Goal: Task Accomplishment & Management: Use online tool/utility

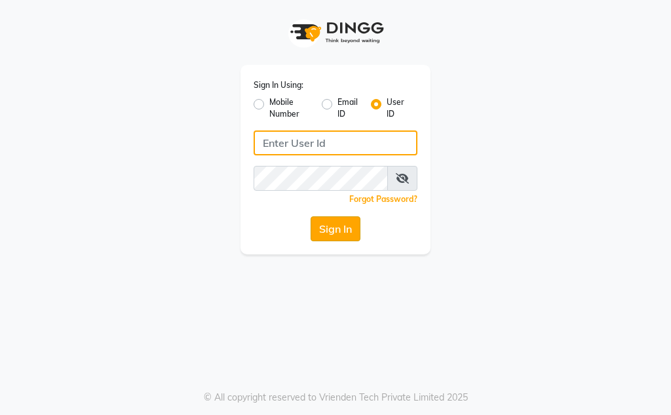
type input "Kunwargadh@123"
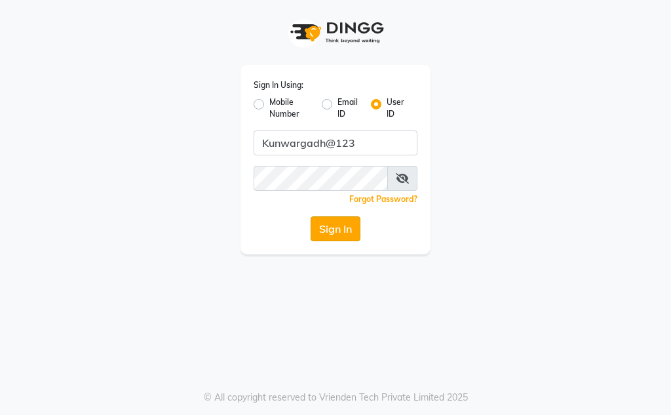
click at [341, 218] on button "Sign In" at bounding box center [336, 228] width 50 height 25
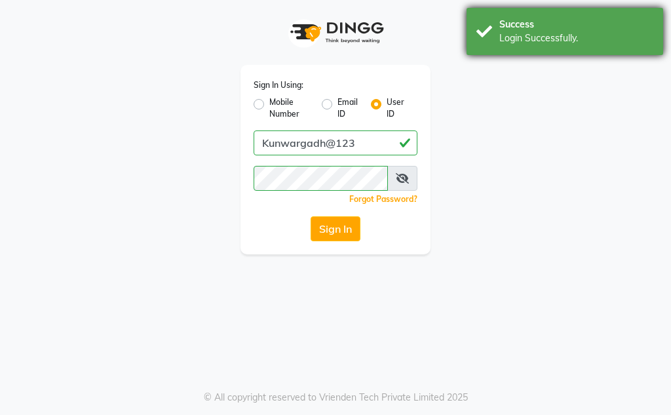
click at [572, 49] on div "Success Login Successfully." at bounding box center [565, 31] width 197 height 47
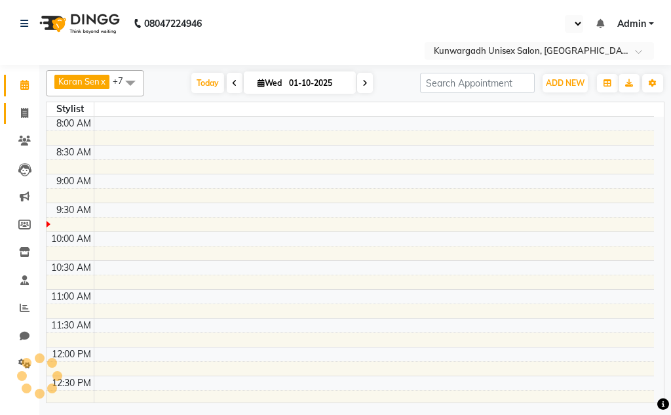
select select "en"
click at [16, 118] on span at bounding box center [24, 113] width 23 height 15
select select "service"
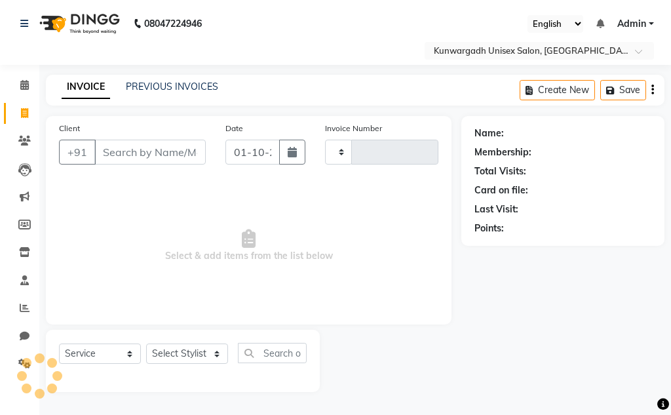
type input "5193"
select select "7931"
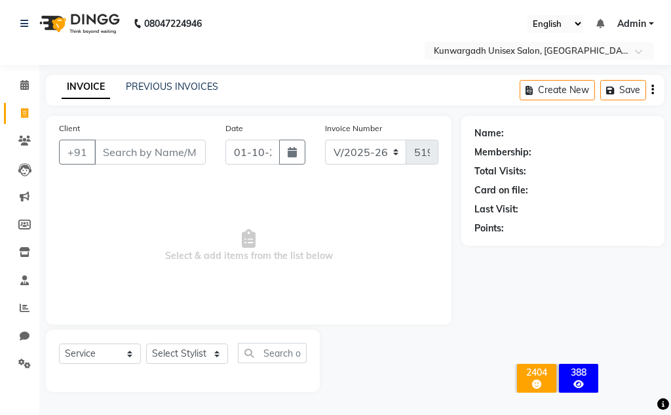
click at [152, 167] on div "Client +91" at bounding box center [132, 148] width 167 height 54
click at [152, 164] on input "Client" at bounding box center [149, 152] width 111 height 25
click at [151, 148] on input "Client" at bounding box center [149, 152] width 111 height 25
click at [21, 111] on icon at bounding box center [24, 113] width 7 height 10
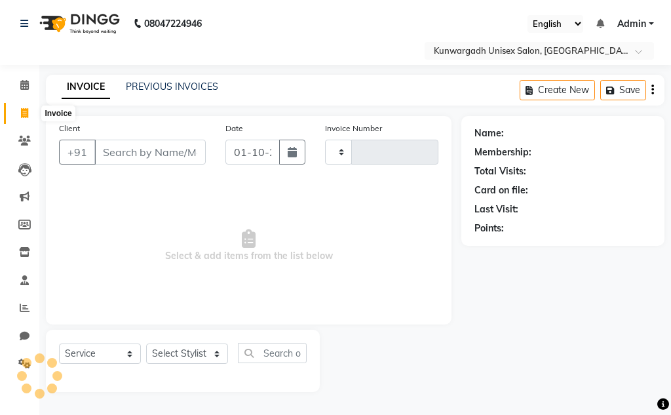
click at [21, 111] on icon at bounding box center [24, 113] width 7 height 10
select select "service"
click at [21, 111] on icon at bounding box center [24, 113] width 7 height 10
select select "service"
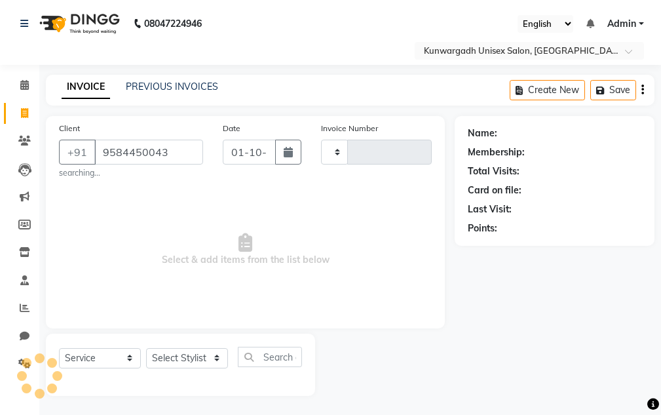
type input "9584450043"
click at [208, 357] on select "Select Stylist" at bounding box center [187, 358] width 82 height 20
click at [206, 355] on select "Select Stylist" at bounding box center [187, 358] width 82 height 20
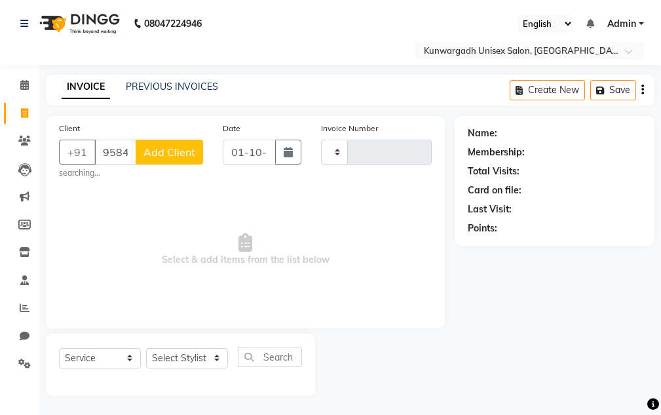
click at [143, 145] on button "Add Client" at bounding box center [170, 152] width 68 height 25
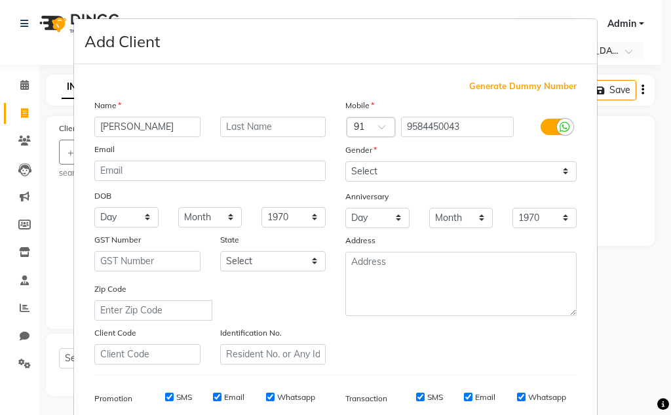
type input "[PERSON_NAME]"
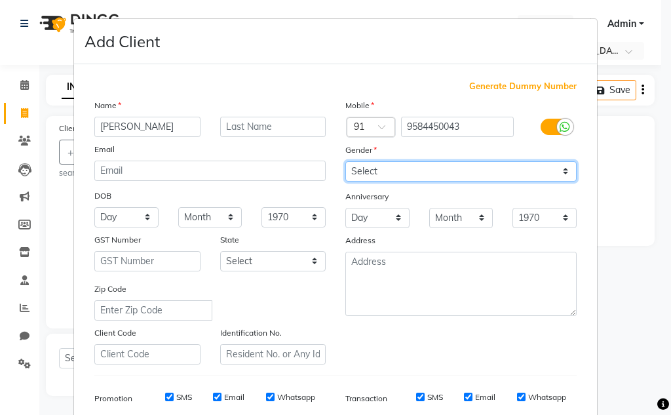
click at [352, 170] on select "Select [DEMOGRAPHIC_DATA] [DEMOGRAPHIC_DATA] Other Prefer Not To Say" at bounding box center [460, 171] width 231 height 20
select select "[DEMOGRAPHIC_DATA]"
click at [345, 161] on select "Select [DEMOGRAPHIC_DATA] [DEMOGRAPHIC_DATA] Other Prefer Not To Say" at bounding box center [460, 171] width 231 height 20
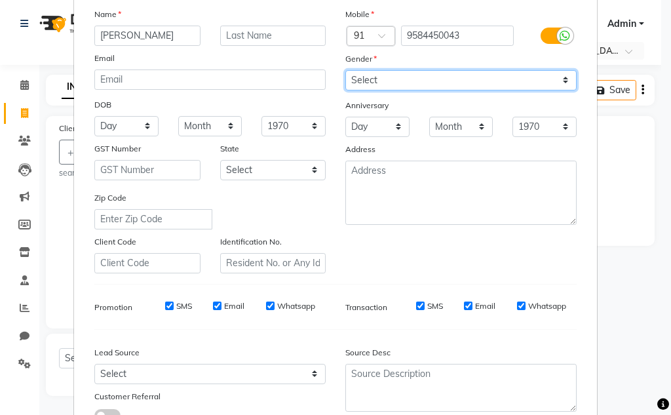
scroll to position [190, 0]
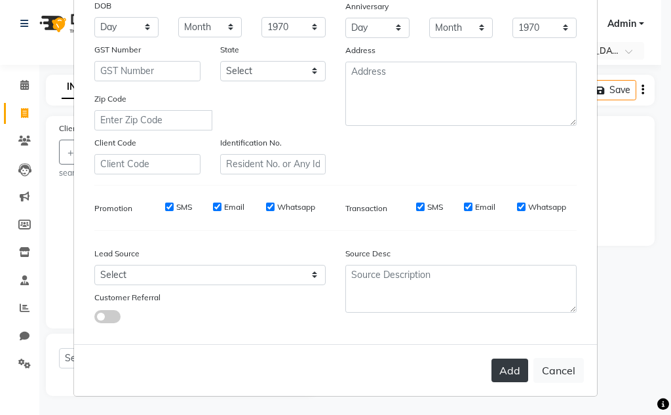
click at [494, 379] on button "Add" at bounding box center [510, 371] width 37 height 24
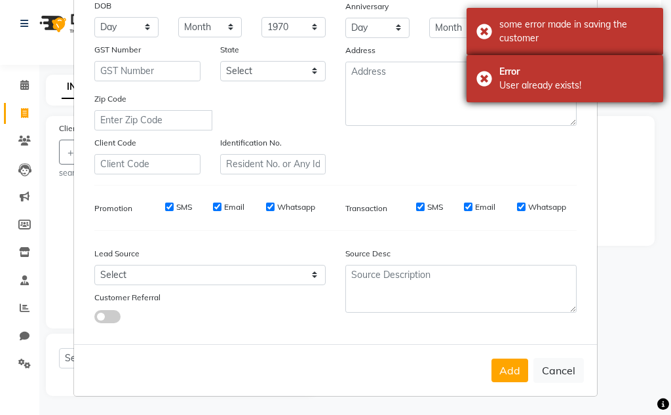
click at [556, 67] on div "Error" at bounding box center [577, 72] width 154 height 14
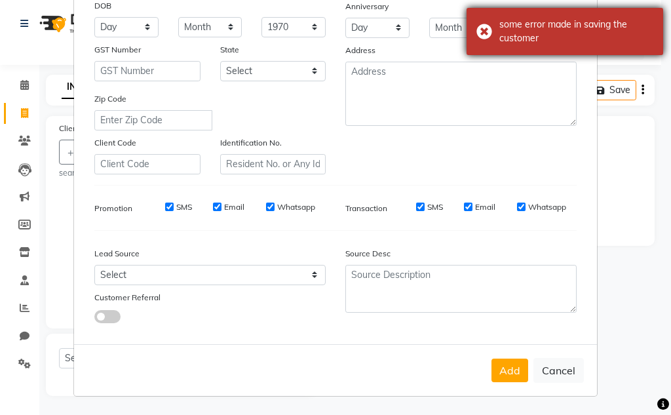
click at [573, 29] on div "some error made in saving the customer" at bounding box center [577, 32] width 154 height 28
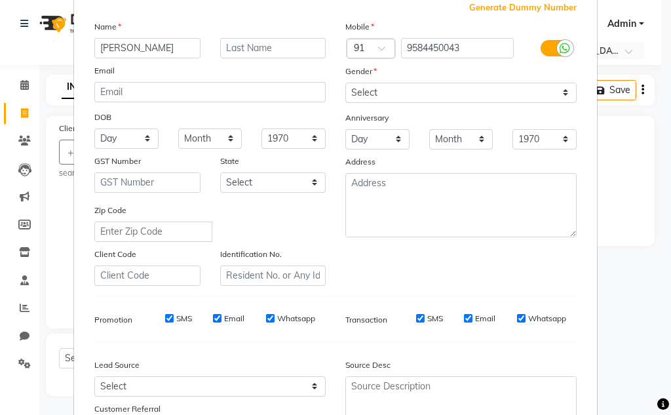
scroll to position [0, 0]
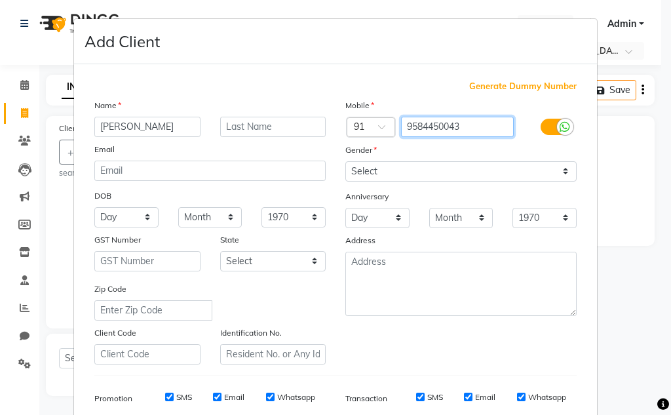
drag, startPoint x: 402, startPoint y: 123, endPoint x: 508, endPoint y: 115, distance: 105.8
click at [508, 115] on div "Mobile Country Code × 91 9584450043 Gender Select [DEMOGRAPHIC_DATA] [DEMOGRAPH…" at bounding box center [461, 231] width 251 height 266
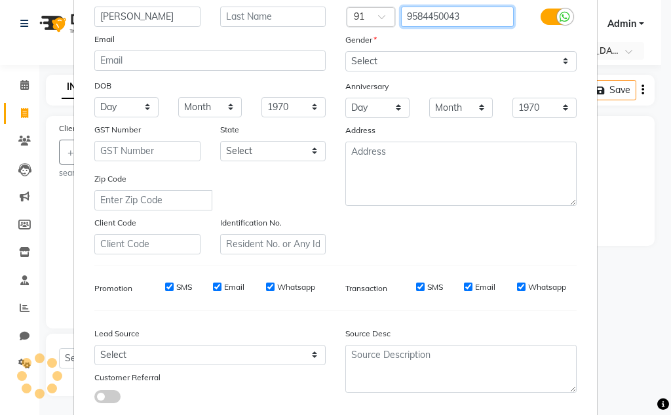
scroll to position [190, 0]
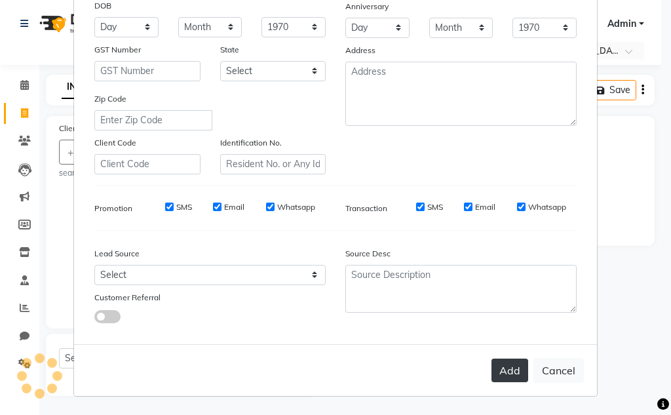
click at [502, 366] on button "Add" at bounding box center [510, 371] width 37 height 24
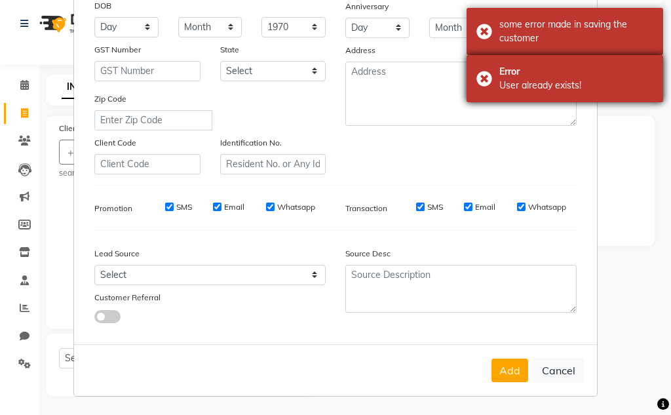
click at [590, 78] on div "Error" at bounding box center [577, 72] width 154 height 14
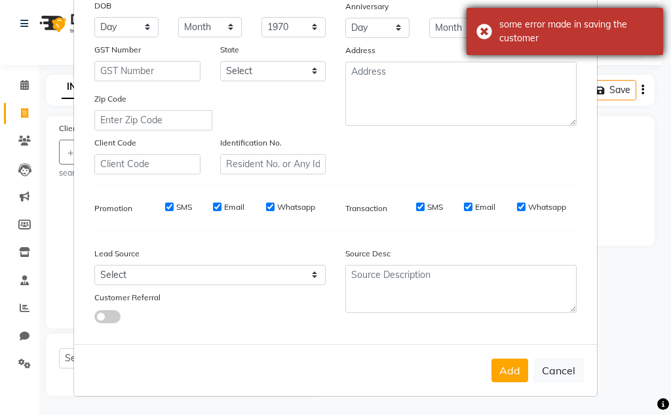
click at [590, 41] on div "some error made in saving the customer" at bounding box center [577, 32] width 154 height 28
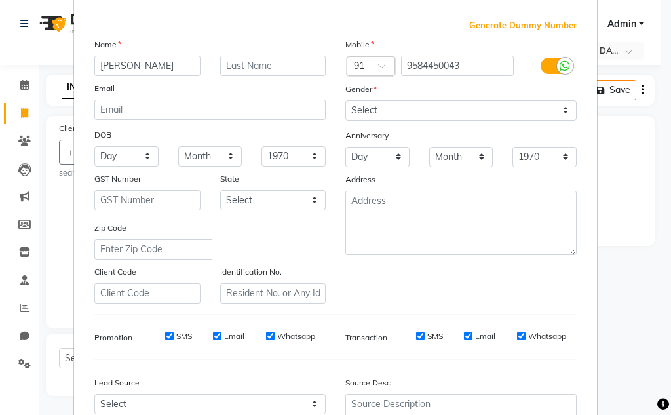
scroll to position [0, 0]
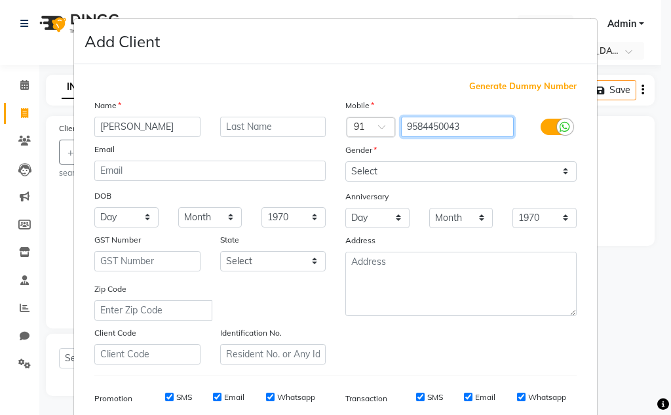
drag, startPoint x: 401, startPoint y: 127, endPoint x: 534, endPoint y: 123, distance: 132.5
click at [534, 123] on div "Country Code × 91 9584450043" at bounding box center [461, 127] width 251 height 21
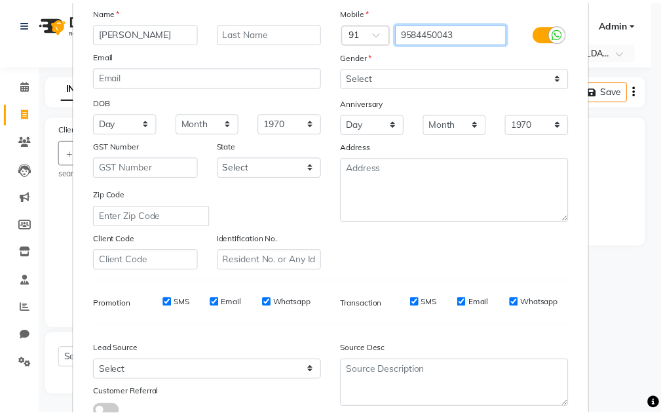
scroll to position [190, 0]
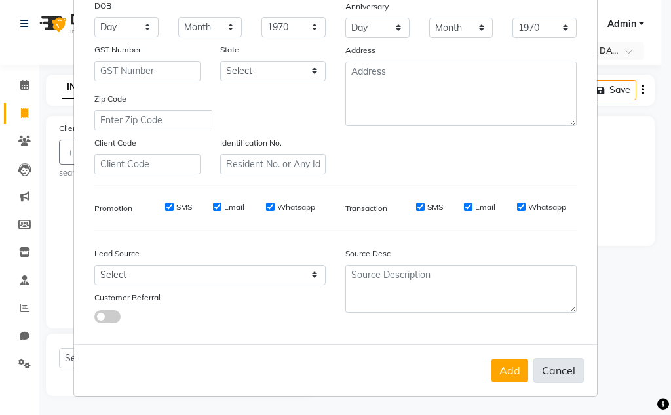
click at [570, 363] on button "Cancel" at bounding box center [559, 370] width 50 height 25
select select
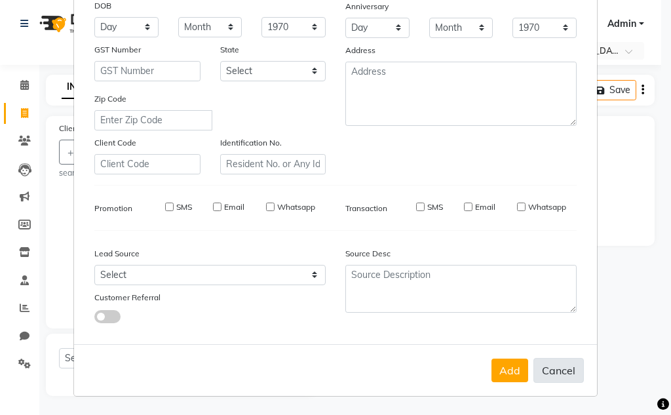
select select
checkbox input "false"
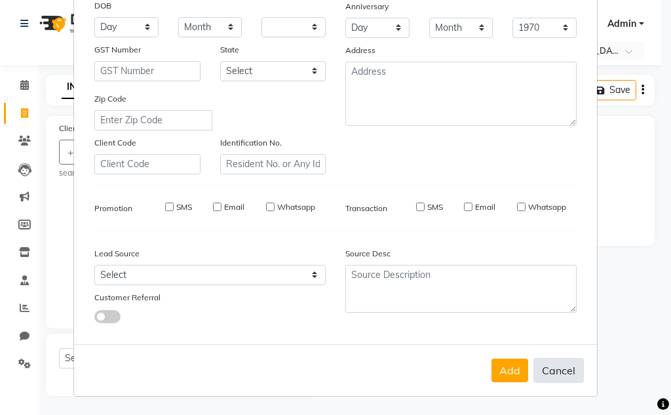
checkbox input "false"
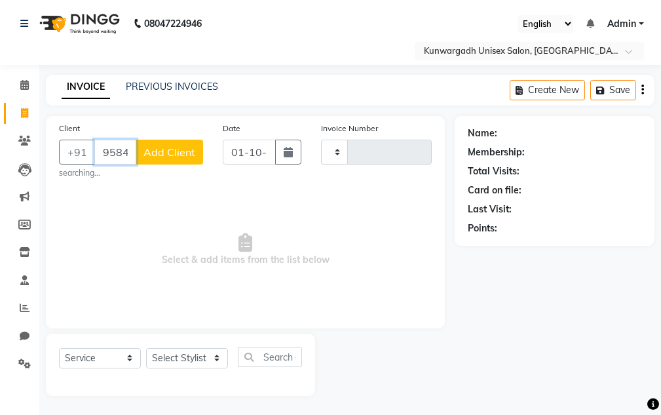
scroll to position [0, 36]
drag, startPoint x: 96, startPoint y: 150, endPoint x: 519, endPoint y: 129, distance: 422.7
click at [516, 130] on div "Client [PHONE_NUMBER] Add Client searching... Date [DATE] Invoice Number Select…" at bounding box center [350, 256] width 629 height 280
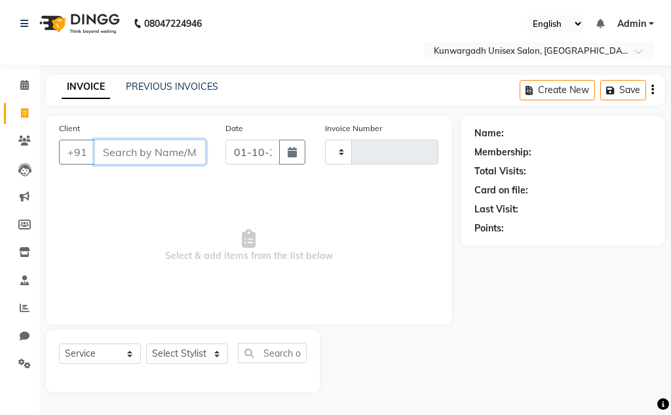
paste input "9584450043"
type input "9584450043"
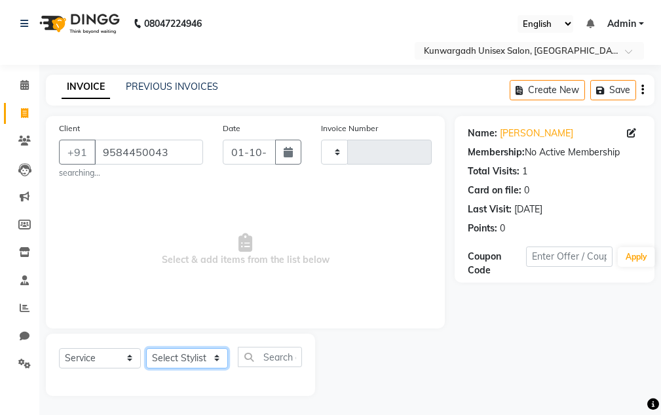
click at [180, 353] on select "Select Stylist" at bounding box center [187, 358] width 82 height 20
click at [181, 366] on select "Select Stylist" at bounding box center [187, 358] width 82 height 20
click at [181, 365] on select "Select Stylist" at bounding box center [187, 358] width 82 height 20
click at [212, 366] on select "Select Stylist" at bounding box center [187, 358] width 82 height 20
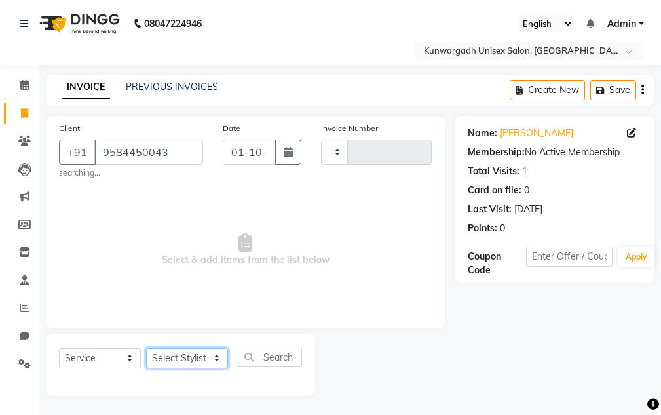
click at [214, 363] on select "Select Stylist" at bounding box center [187, 358] width 82 height 20
click at [214, 362] on select "Select Stylist" at bounding box center [187, 358] width 82 height 20
click at [17, 120] on span at bounding box center [24, 113] width 23 height 15
select select "service"
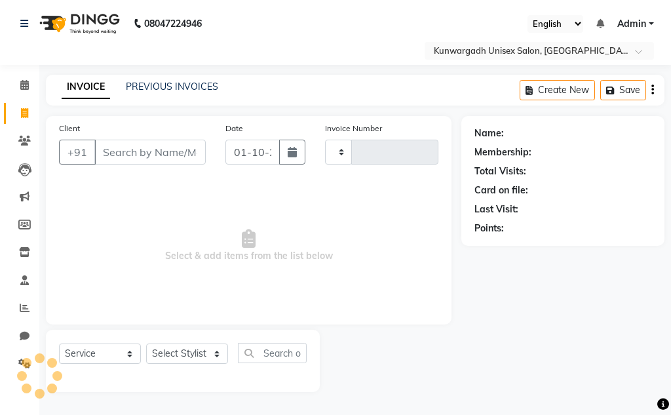
type input "5194"
select select "7931"
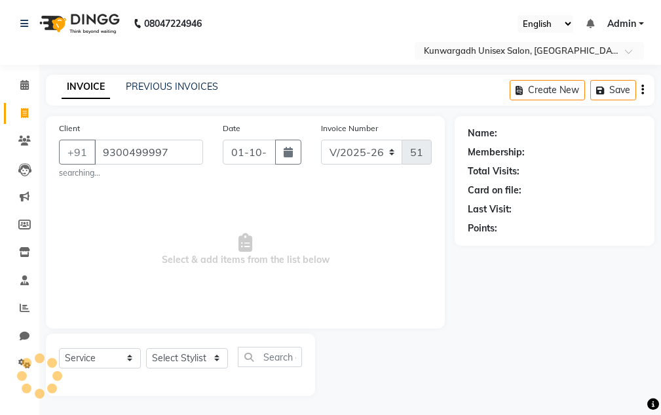
type input "9300499997"
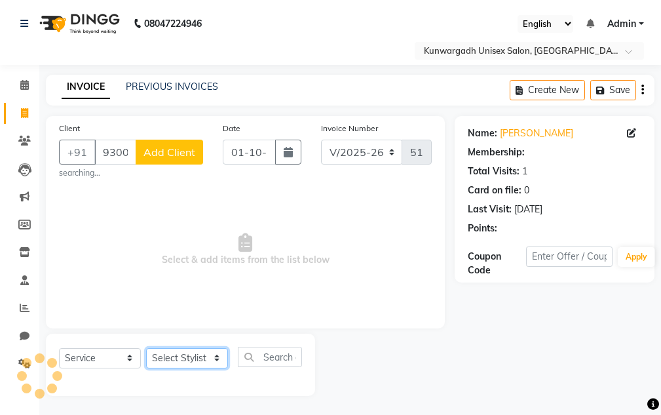
drag, startPoint x: 203, startPoint y: 363, endPoint x: 201, endPoint y: 348, distance: 14.5
click at [200, 360] on select "Select Stylist Aarti [PERSON_NAME] Sir Chiku [PERSON_NAME] Devdas [PERSON_NAME]…" at bounding box center [187, 358] width 82 height 20
select select "82467"
click at [146, 348] on select "Select Stylist Aarti [PERSON_NAME] Sir Chiku [PERSON_NAME] Devdas [PERSON_NAME]…" at bounding box center [187, 358] width 82 height 20
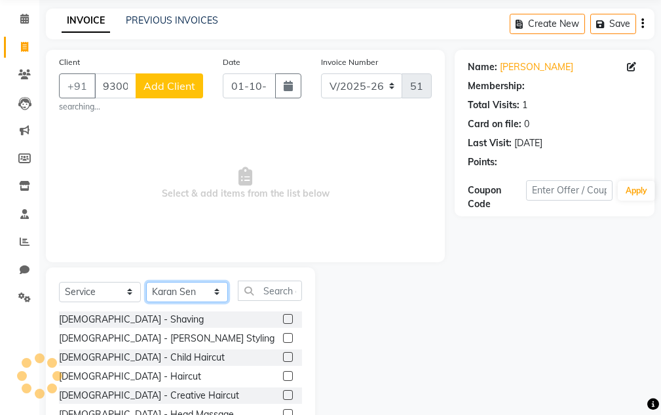
scroll to position [132, 0]
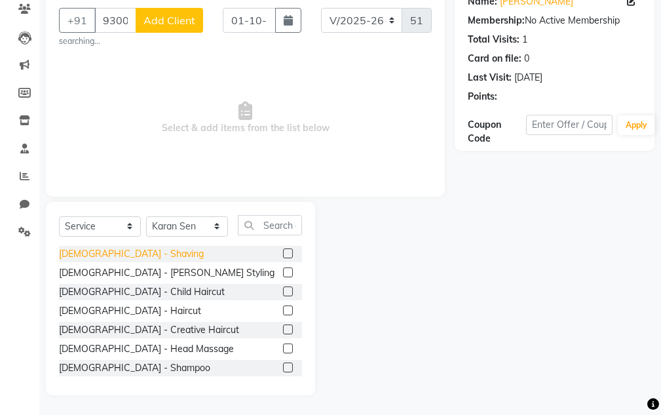
click at [105, 259] on div "[DEMOGRAPHIC_DATA] - Shaving" at bounding box center [131, 254] width 145 height 14
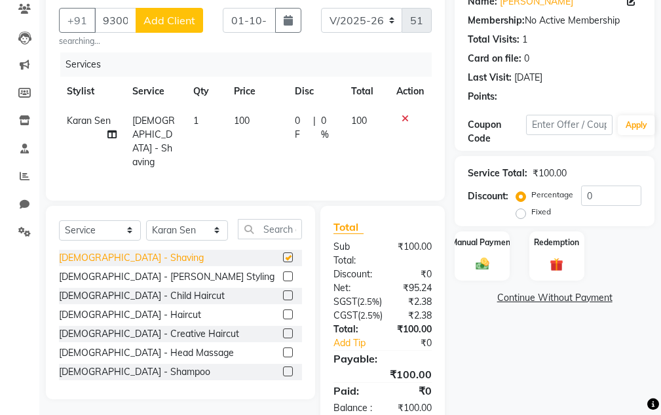
checkbox input "false"
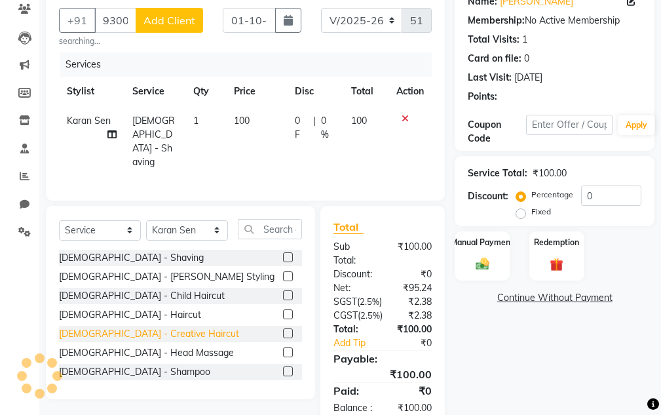
scroll to position [109, 0]
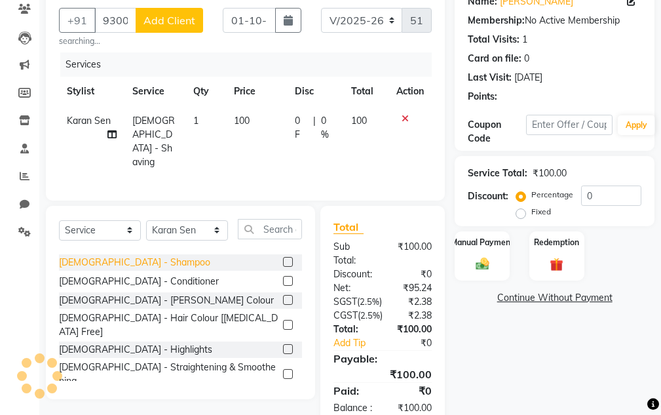
click at [111, 311] on div "[DEMOGRAPHIC_DATA] - Hair Colour [[MEDICAL_DATA] Free]" at bounding box center [168, 325] width 219 height 28
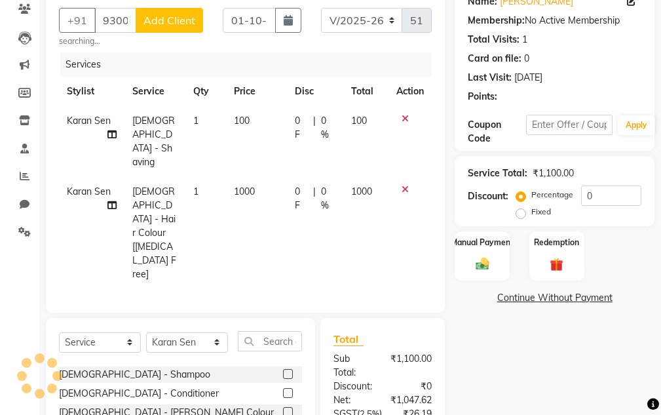
checkbox input "false"
click at [494, 258] on div "Manual Payment" at bounding box center [482, 255] width 57 height 51
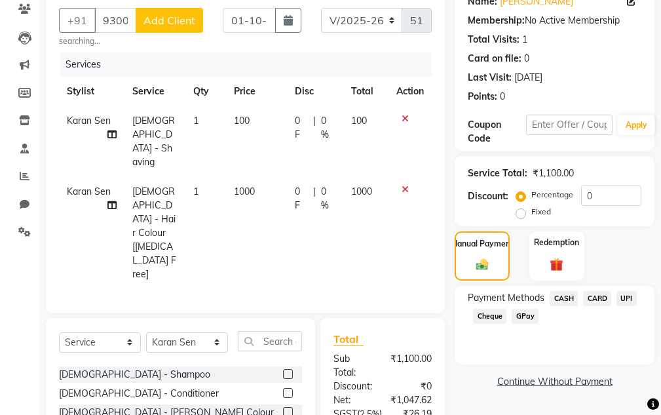
click at [566, 296] on span "CASH" at bounding box center [564, 298] width 28 height 15
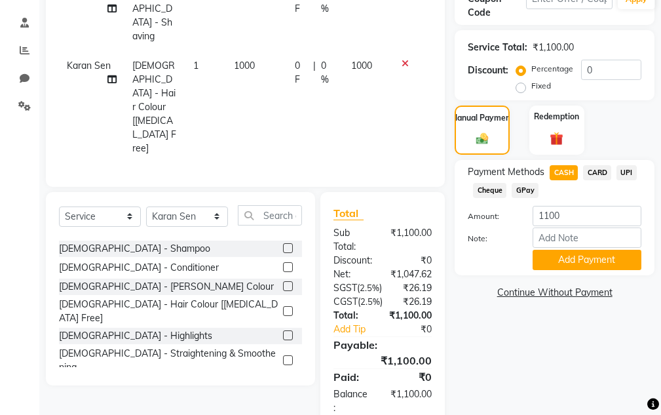
scroll to position [259, 0]
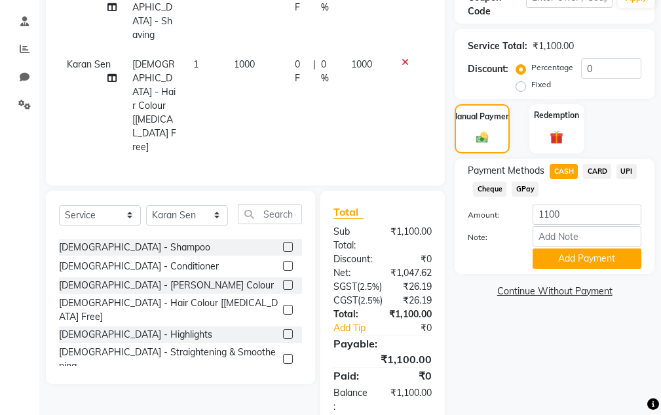
click at [568, 275] on div "Name: [PERSON_NAME] Membership: No Active Membership Total Visits: 1 Card on fi…" at bounding box center [560, 142] width 210 height 570
click at [566, 262] on button "Add Payment" at bounding box center [587, 258] width 109 height 20
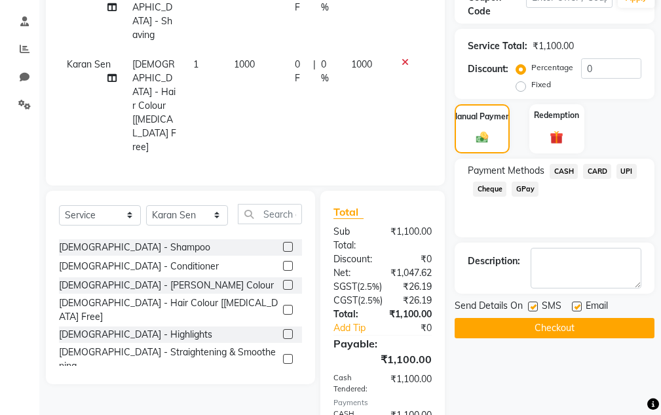
click at [560, 334] on button "Checkout" at bounding box center [555, 328] width 200 height 20
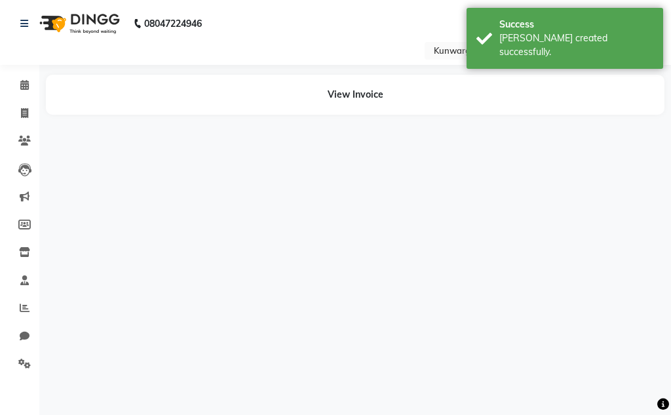
click at [564, 311] on div "08047224946 Select Location × Kunwargadh Unisex Salon, Tikrapara English ENGLIS…" at bounding box center [335, 207] width 671 height 415
click at [567, 313] on div "08047224946 Select Location × Kunwargadh Unisex Salon, Tikrapara English ENGLIS…" at bounding box center [335, 207] width 671 height 415
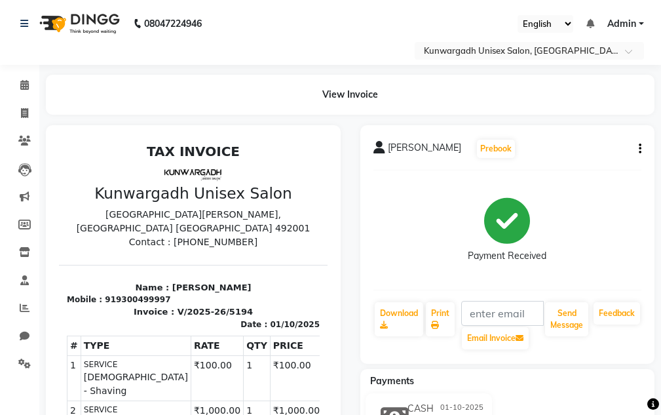
click at [582, 232] on div "Payment Received" at bounding box center [508, 230] width 269 height 98
click at [570, 302] on div "Send Message" at bounding box center [567, 326] width 46 height 50
click at [568, 302] on div "Send Message" at bounding box center [567, 326] width 46 height 50
click at [570, 307] on button "Send Message" at bounding box center [566, 319] width 43 height 34
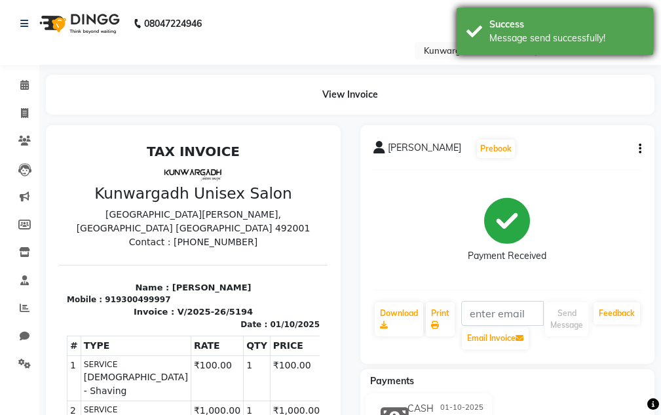
click at [526, 50] on div "Success Message send successfully!" at bounding box center [555, 31] width 197 height 47
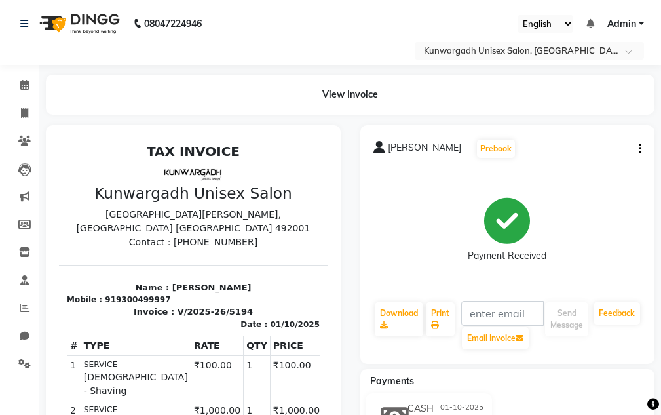
drag, startPoint x: 37, startPoint y: 100, endPoint x: 24, endPoint y: 117, distance: 21.9
click at [37, 100] on div "View Invoice" at bounding box center [350, 95] width 629 height 40
click at [23, 117] on icon at bounding box center [24, 113] width 7 height 10
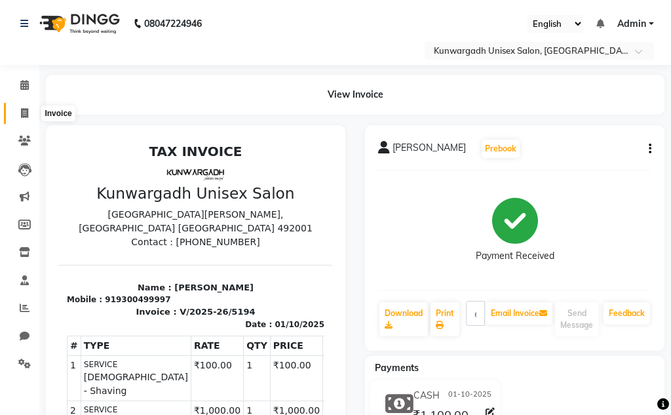
select select "service"
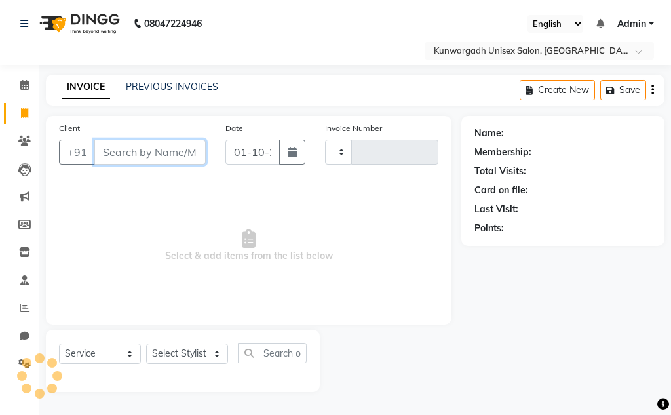
type input "5195"
select select "7931"
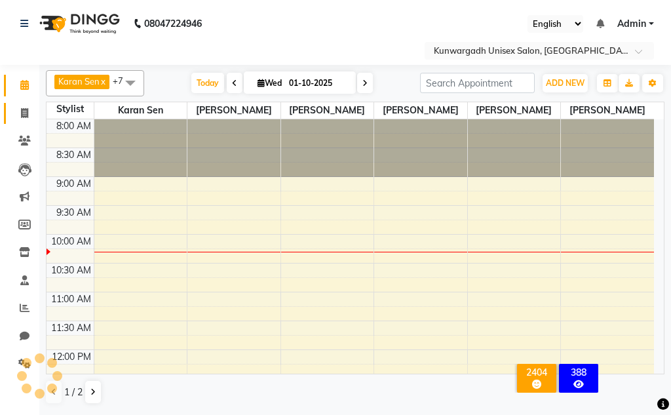
click at [28, 114] on icon at bounding box center [24, 113] width 7 height 10
select select "service"
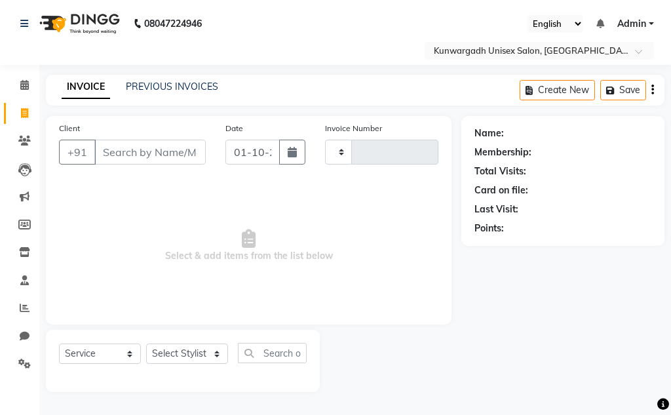
type input "5193"
select select "7931"
type input "9584450043"
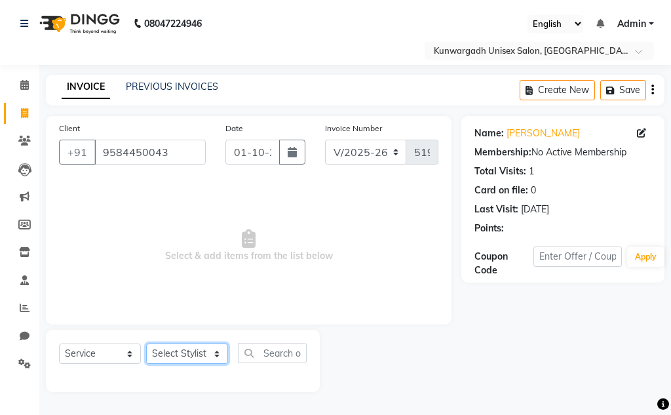
click at [180, 359] on select "Select Stylist Aarti [PERSON_NAME] Sir Chiku [PERSON_NAME] Devdas [PERSON_NAME]…" at bounding box center [187, 353] width 82 height 20
select select "82622"
click at [146, 343] on select "Select Stylist Aarti [PERSON_NAME] Sir Chiku [PERSON_NAME] Devdas [PERSON_NAME]…" at bounding box center [187, 353] width 82 height 20
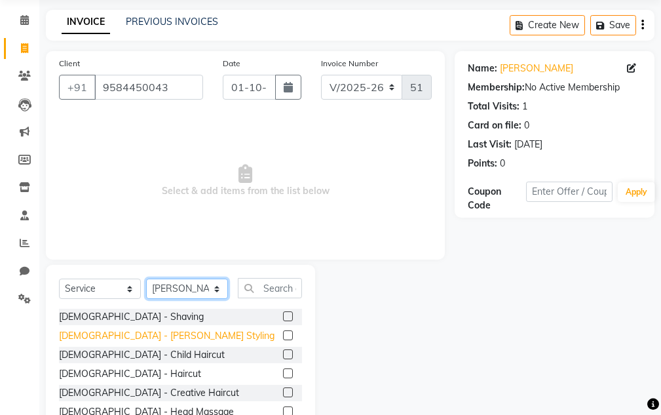
scroll to position [128, 0]
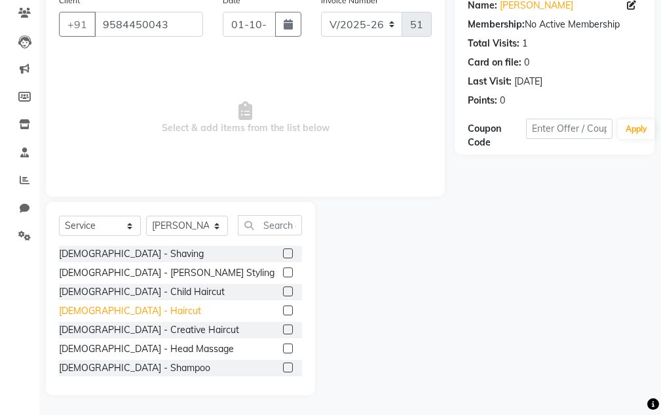
click at [96, 313] on div "[DEMOGRAPHIC_DATA] - Haircut" at bounding box center [130, 311] width 142 height 14
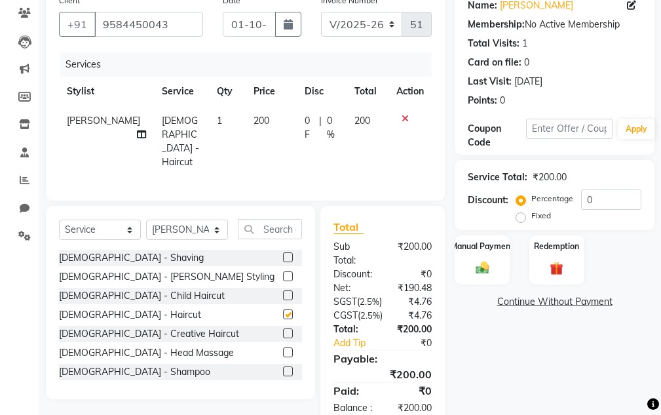
checkbox input "false"
click at [488, 244] on label "Manual Payment" at bounding box center [483, 245] width 66 height 12
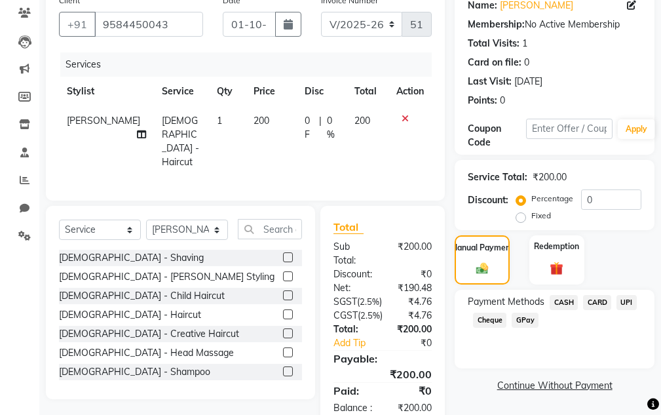
click at [617, 290] on div "Payment Methods CASH CARD UPI Cheque GPay" at bounding box center [555, 329] width 200 height 79
click at [621, 295] on span "UPI" at bounding box center [627, 302] width 20 height 15
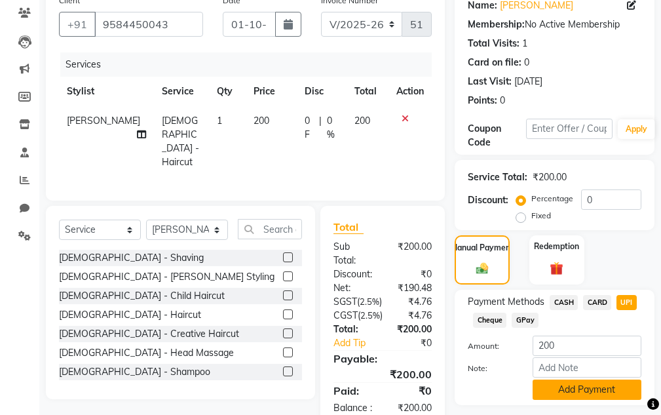
click at [608, 380] on button "Add Payment" at bounding box center [587, 390] width 109 height 20
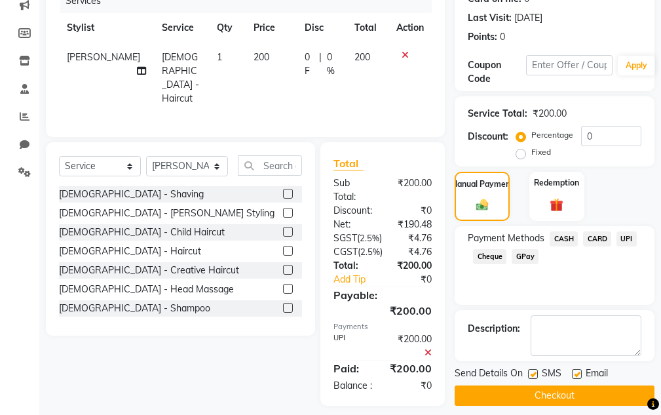
scroll to position [239, 0]
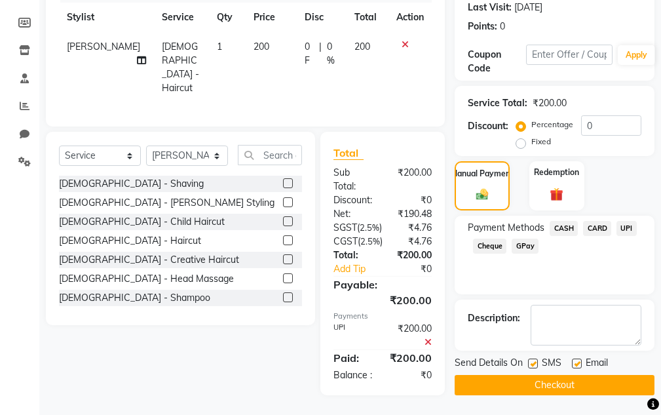
click at [602, 375] on button "Checkout" at bounding box center [555, 385] width 200 height 20
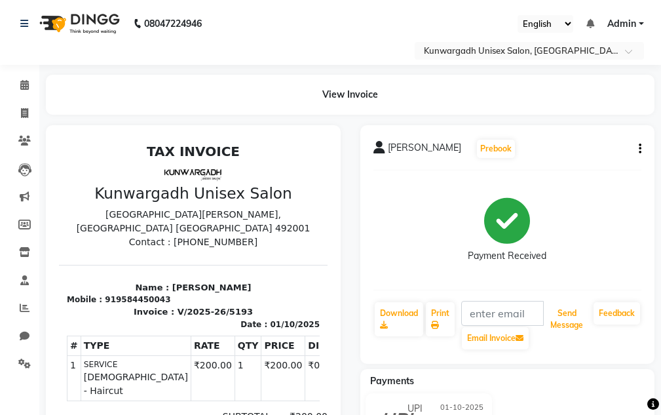
drag, startPoint x: 568, startPoint y: 320, endPoint x: 542, endPoint y: 307, distance: 28.7
click at [568, 319] on button "Send Message" at bounding box center [566, 319] width 43 height 34
